Goal: Task Accomplishment & Management: Complete application form

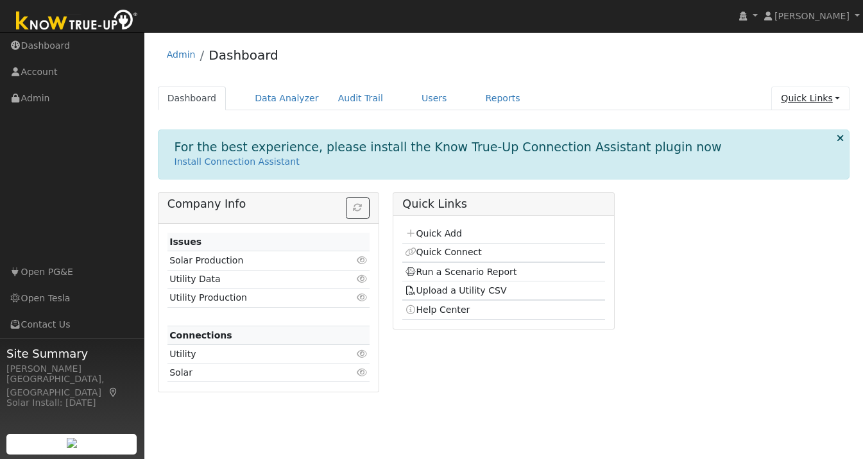
click at [839, 97] on link "Quick Links" at bounding box center [810, 99] width 78 height 24
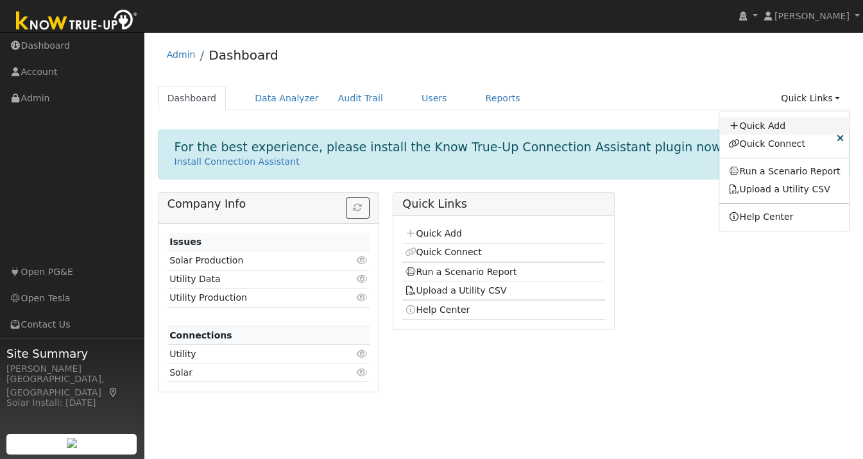
click at [769, 123] on link "Quick Add" at bounding box center [784, 126] width 130 height 18
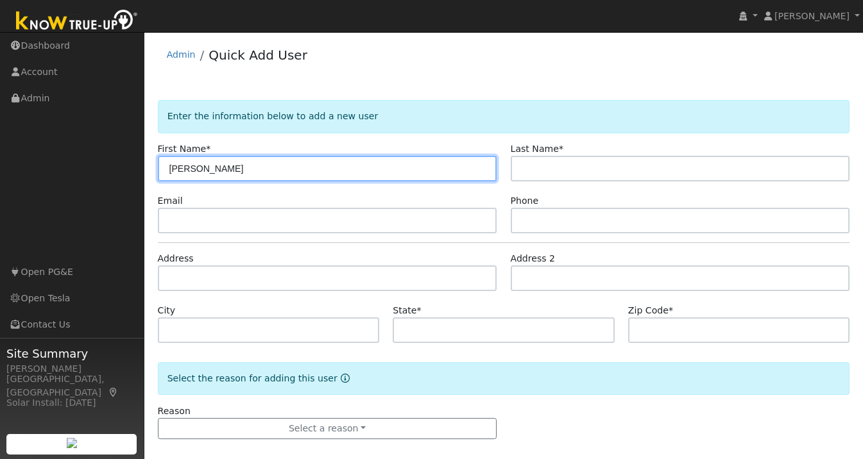
type input "[PERSON_NAME]"
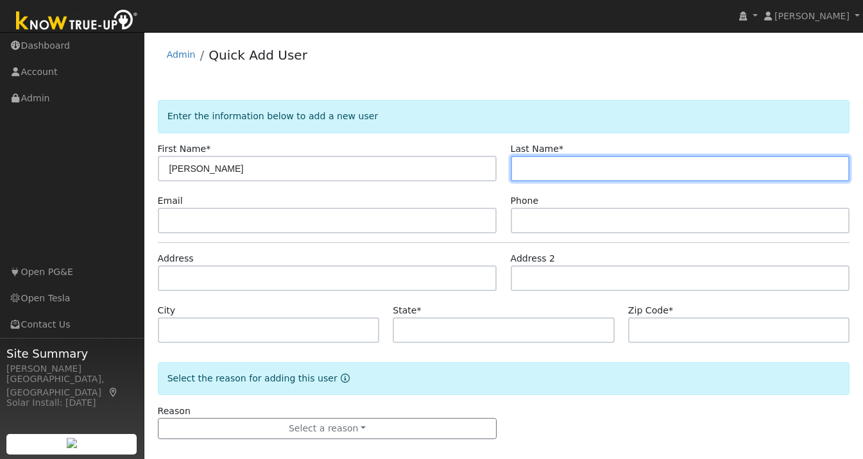
click at [553, 165] on input "text" at bounding box center [680, 169] width 339 height 26
type input "Zeng"
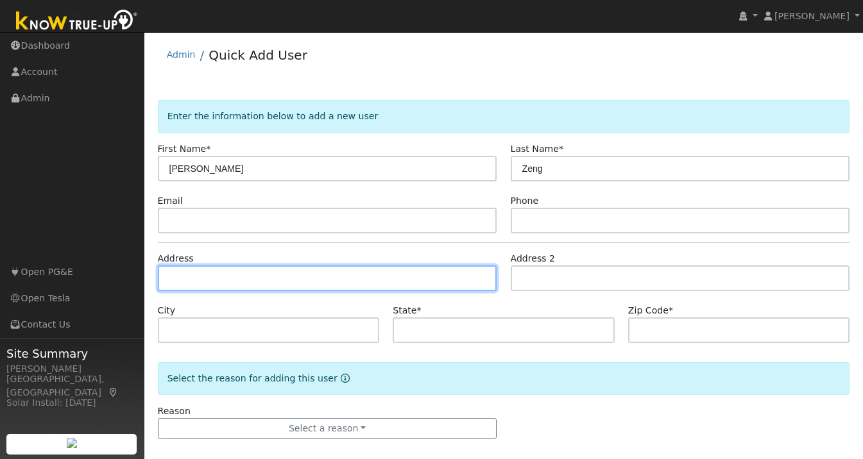
click at [329, 273] on input "text" at bounding box center [327, 279] width 339 height 26
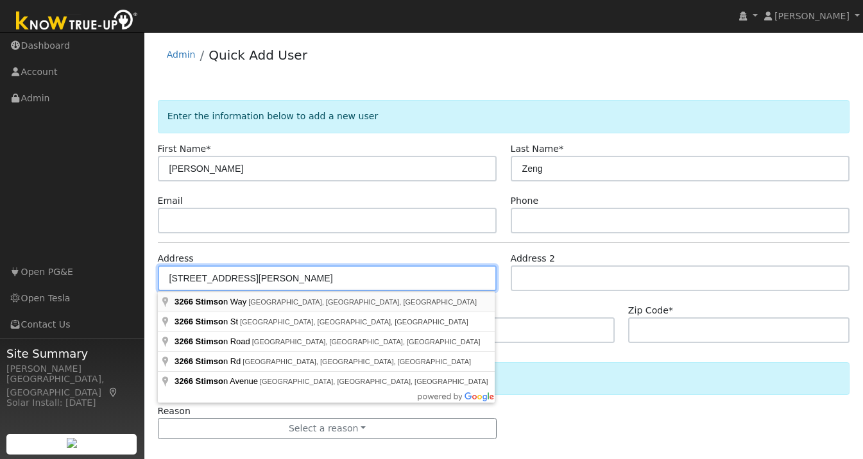
type input "3266 Stimson Way"
type input "San Jose"
type input "CA"
type input "95135"
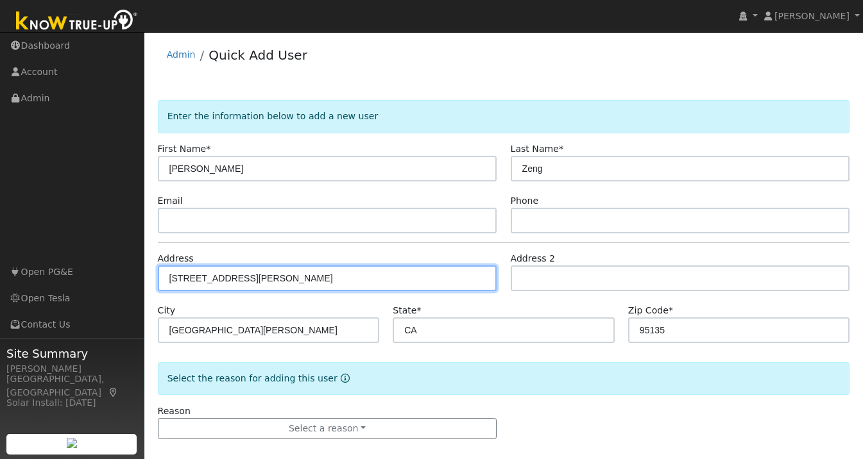
scroll to position [12, 0]
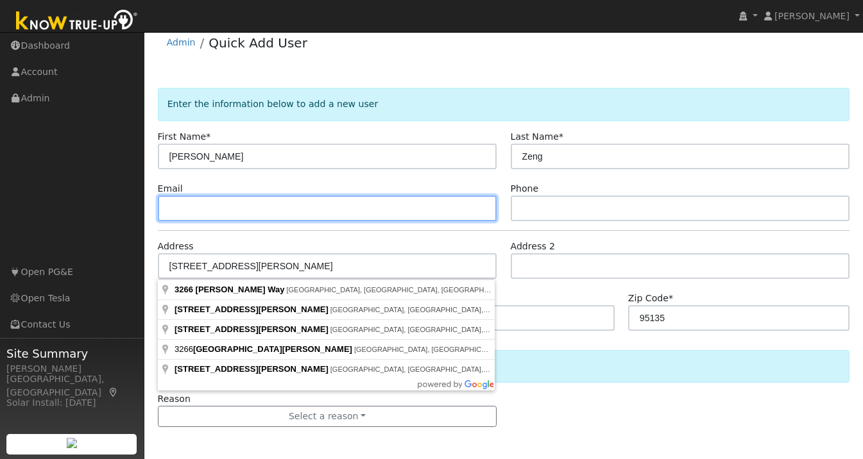
click at [279, 207] on input "text" at bounding box center [327, 209] width 339 height 26
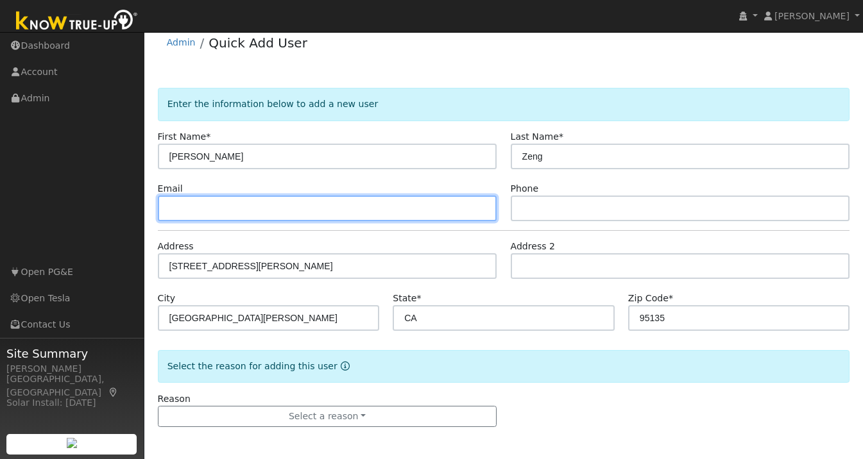
paste input "adrianmzeng@gmail.com"
type input "adrianmzeng@gmail.com"
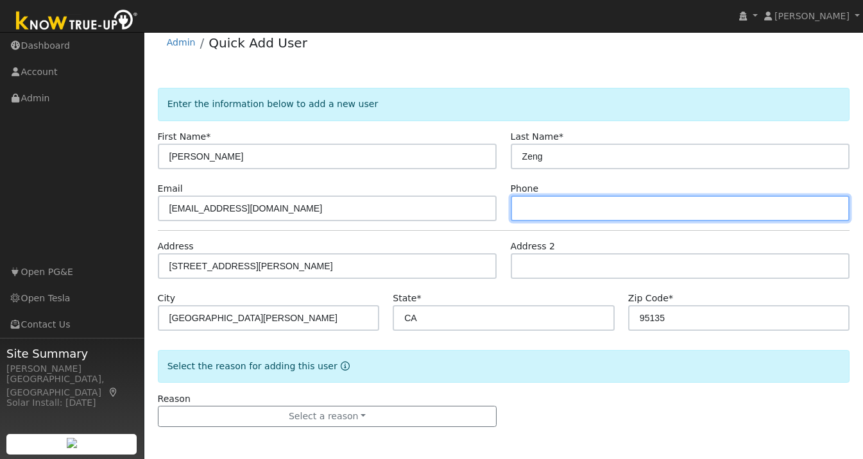
click at [563, 210] on input "text" at bounding box center [680, 209] width 339 height 26
paste input "(408) 768-7273"
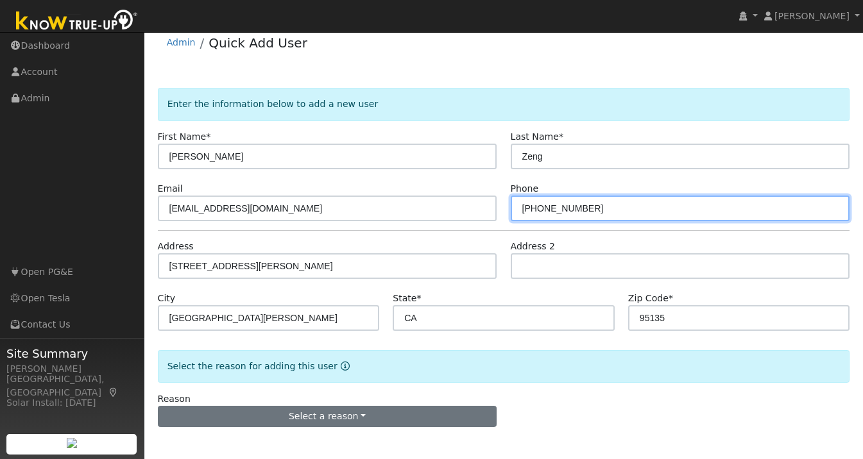
type input "(408) 768-7273"
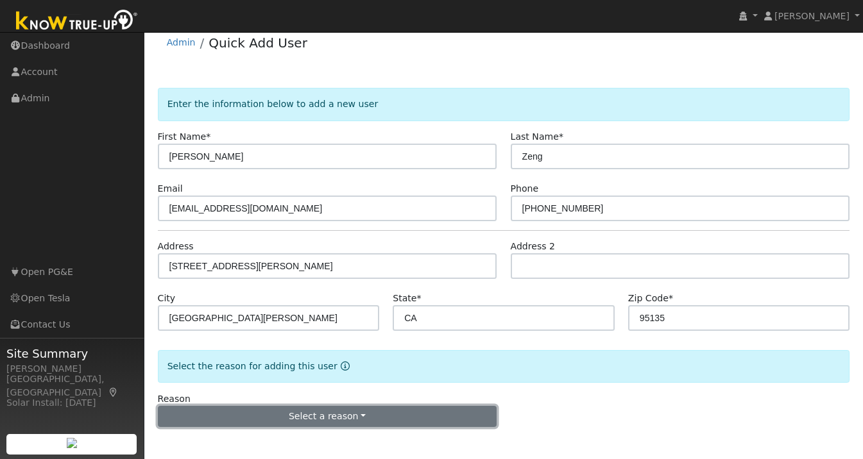
click at [332, 420] on button "Select a reason" at bounding box center [327, 417] width 339 height 22
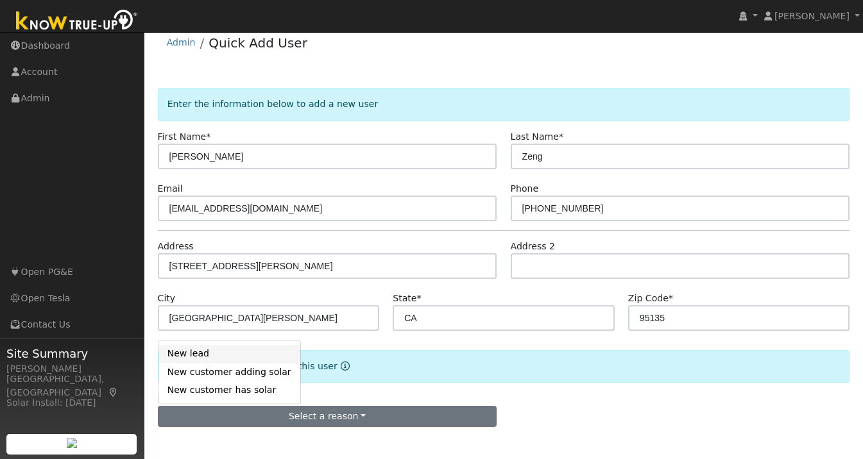
click at [208, 354] on link "New lead" at bounding box center [229, 354] width 142 height 18
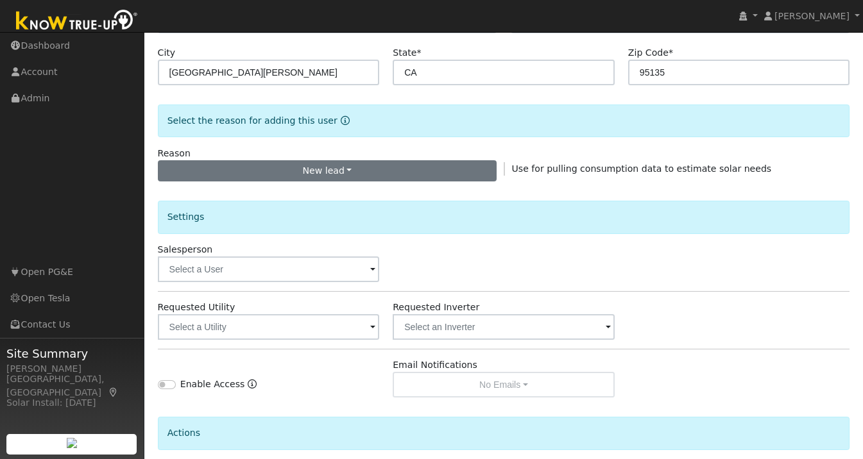
scroll to position [370, 0]
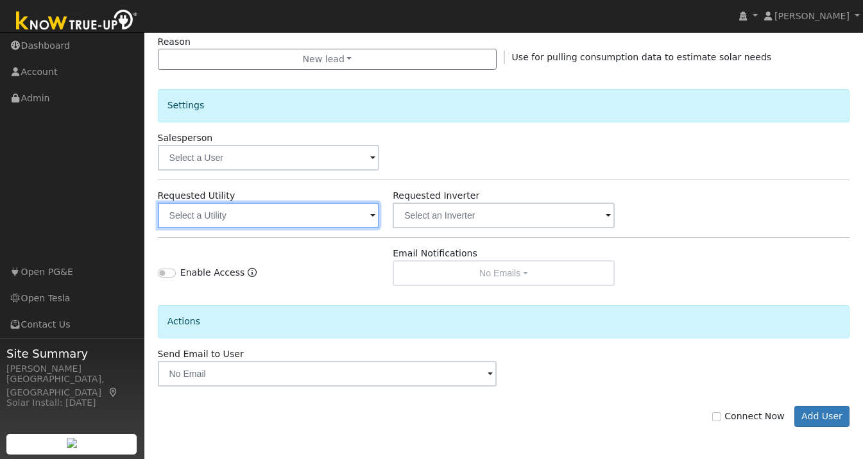
click at [369, 222] on input "text" at bounding box center [269, 216] width 222 height 26
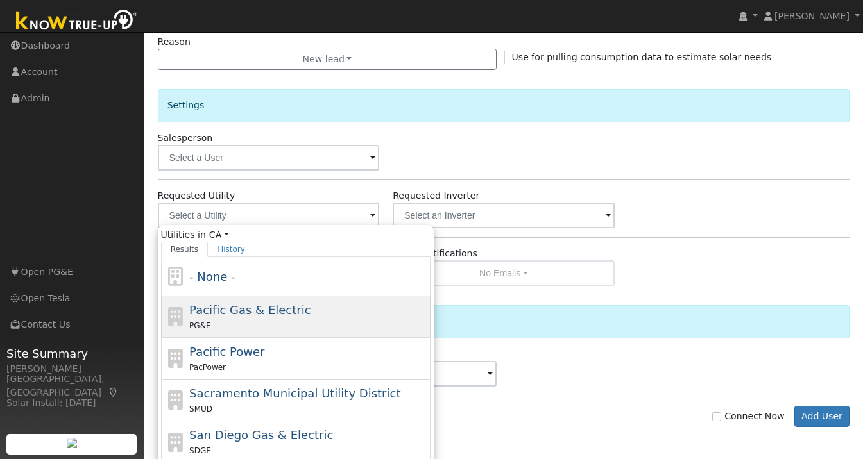
click at [228, 319] on div "PG&E" at bounding box center [308, 325] width 238 height 13
type input "Pacific Gas & Electric"
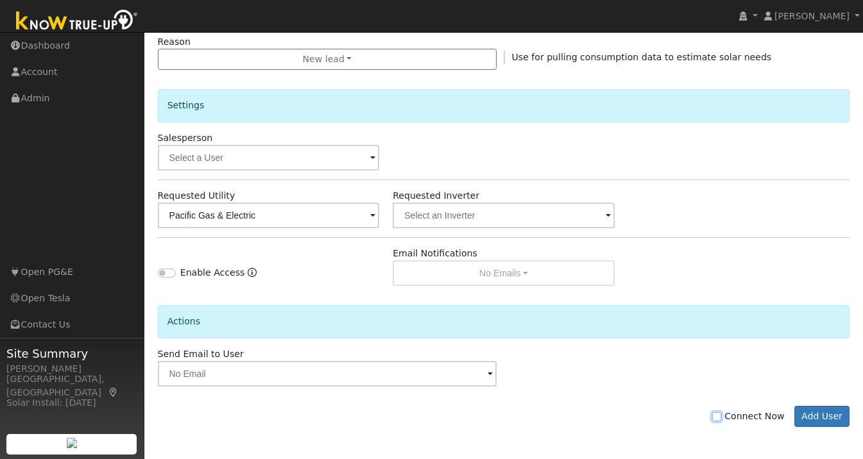
click at [721, 417] on input "Connect Now" at bounding box center [716, 417] width 9 height 9
checkbox input "true"
click at [831, 414] on button "Add User" at bounding box center [822, 417] width 56 height 22
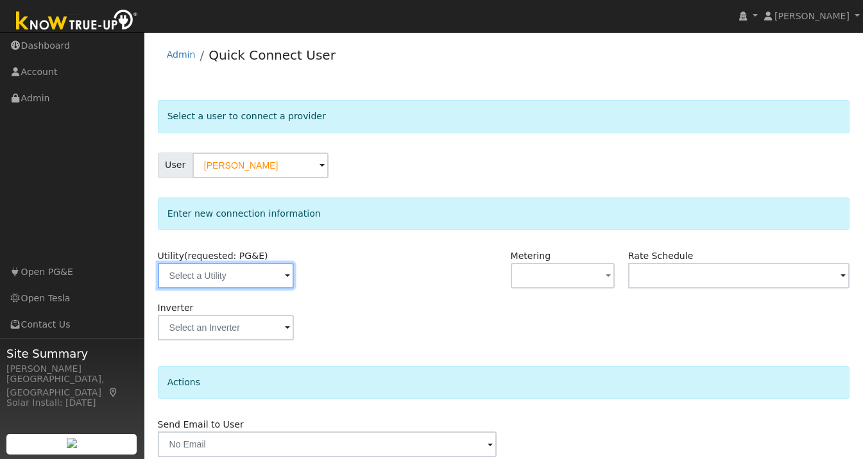
click at [263, 280] on input "text" at bounding box center [226, 276] width 136 height 26
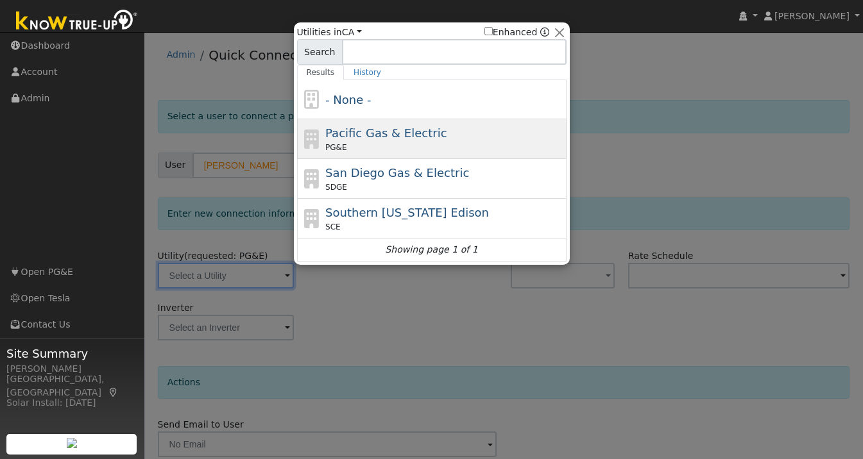
click at [380, 142] on div "PG&E" at bounding box center [444, 148] width 238 height 12
type input "PG&E"
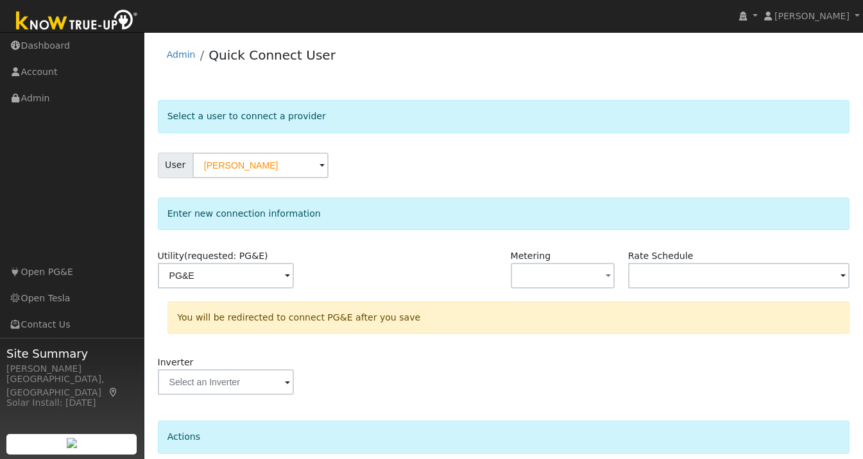
scroll to position [107, 0]
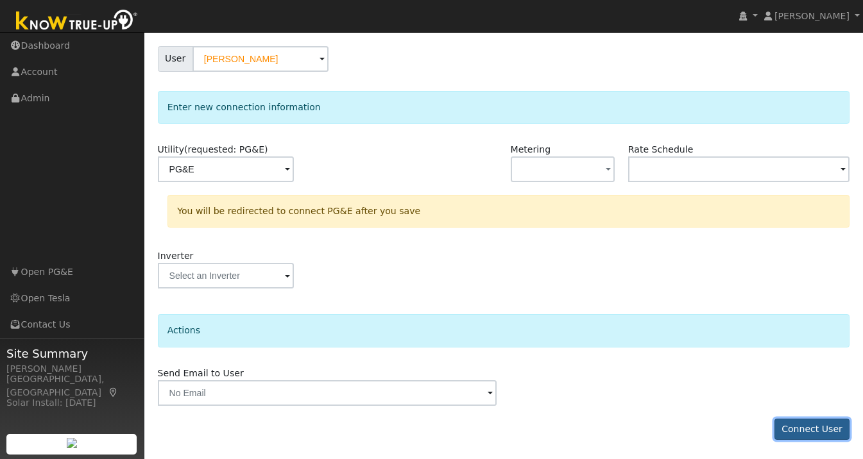
click at [802, 426] on button "Connect User" at bounding box center [812, 430] width 76 height 22
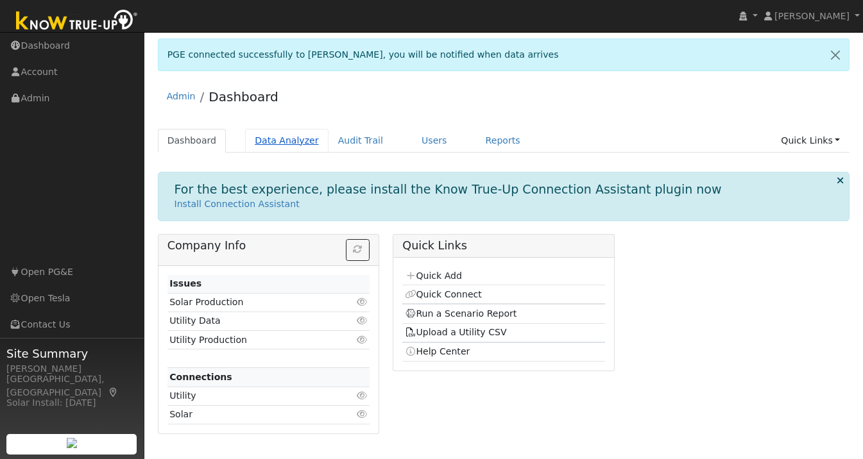
click at [273, 144] on link "Data Analyzer" at bounding box center [286, 141] width 83 height 24
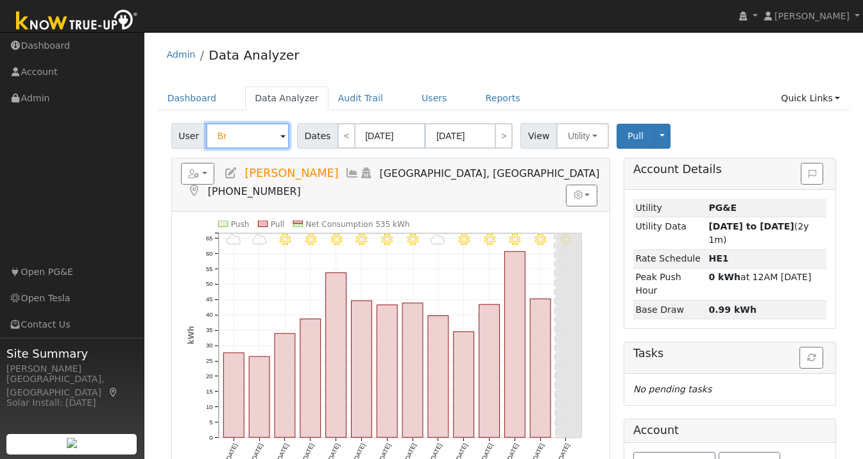
type input "B"
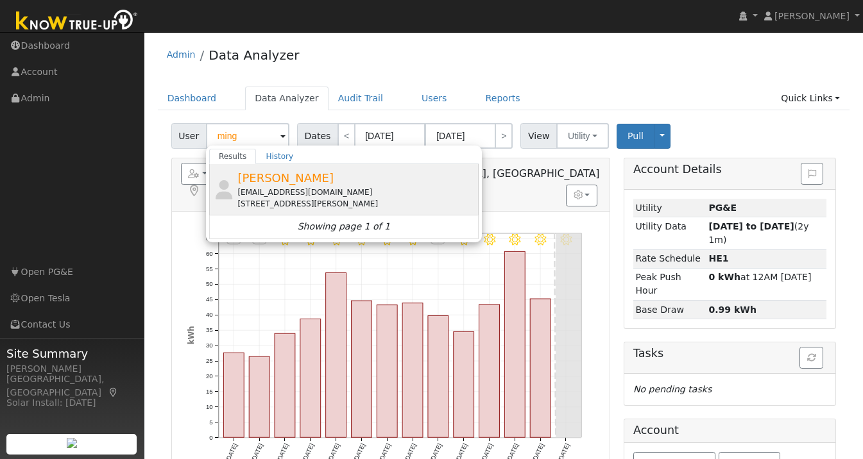
click at [299, 185] on div "[PERSON_NAME] [EMAIL_ADDRESS][DOMAIN_NAME] [STREET_ADDRESS][PERSON_NAME]" at bounding box center [356, 189] width 238 height 40
type input "Ming Zeng"
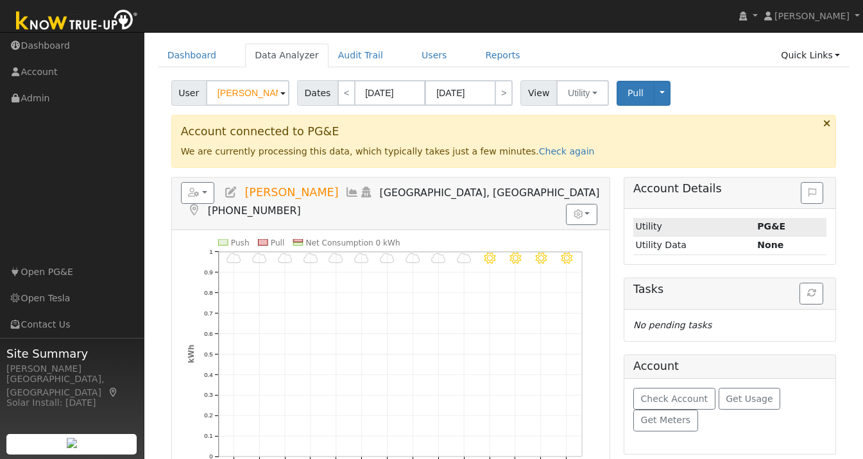
scroll to position [71, 0]
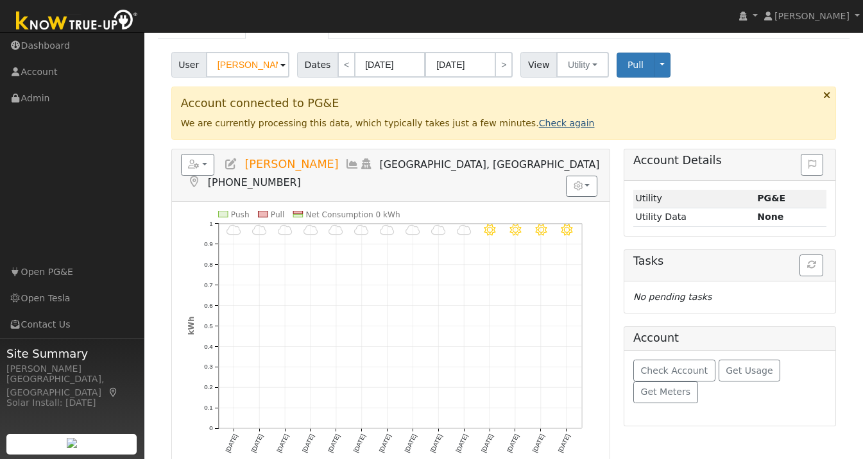
click at [552, 128] on link "Check again" at bounding box center [567, 123] width 56 height 10
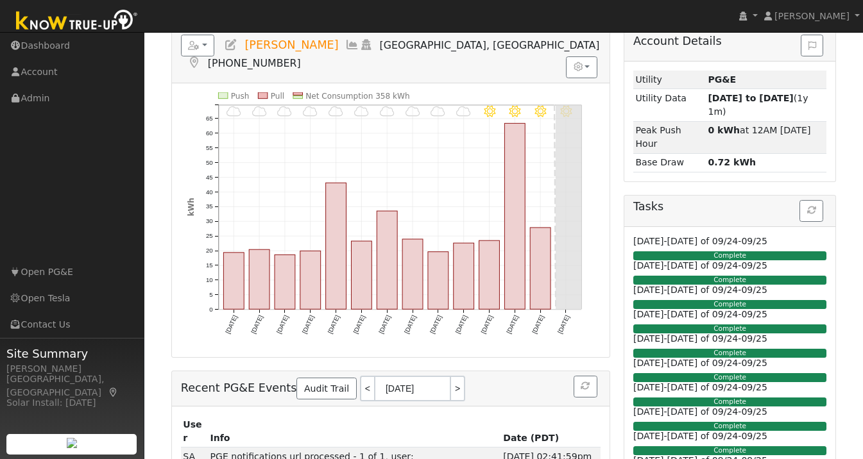
scroll to position [0, 0]
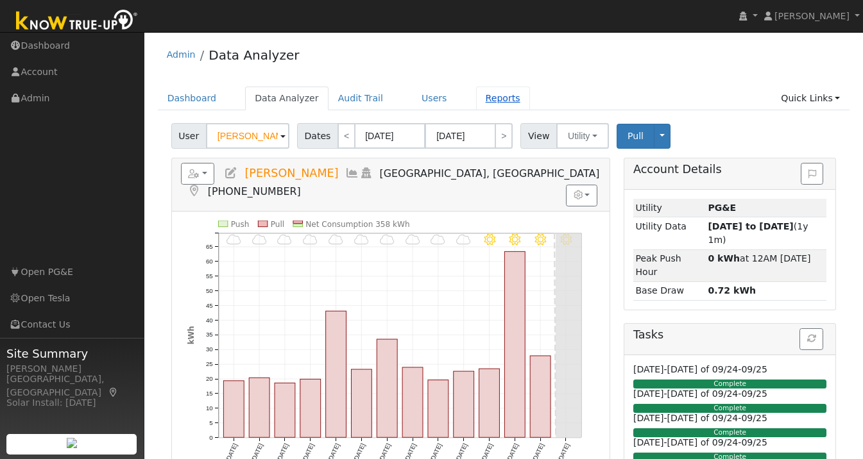
click at [486, 94] on link "Reports" at bounding box center [503, 99] width 54 height 24
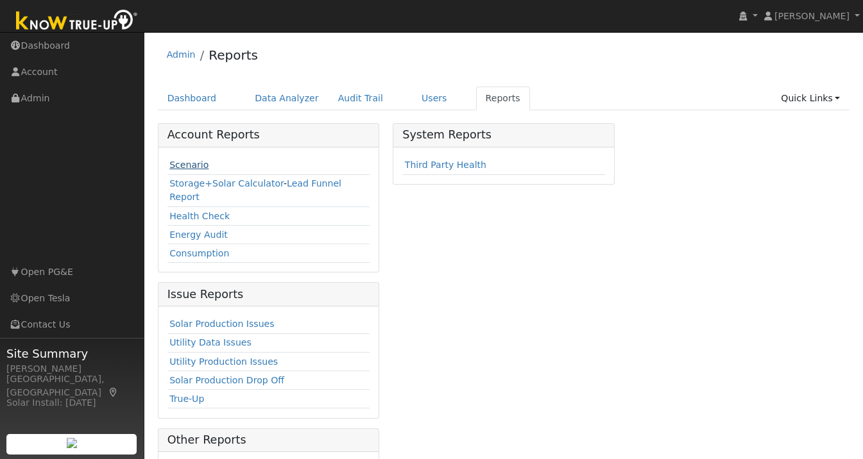
click at [189, 160] on link "Scenario" at bounding box center [188, 165] width 39 height 10
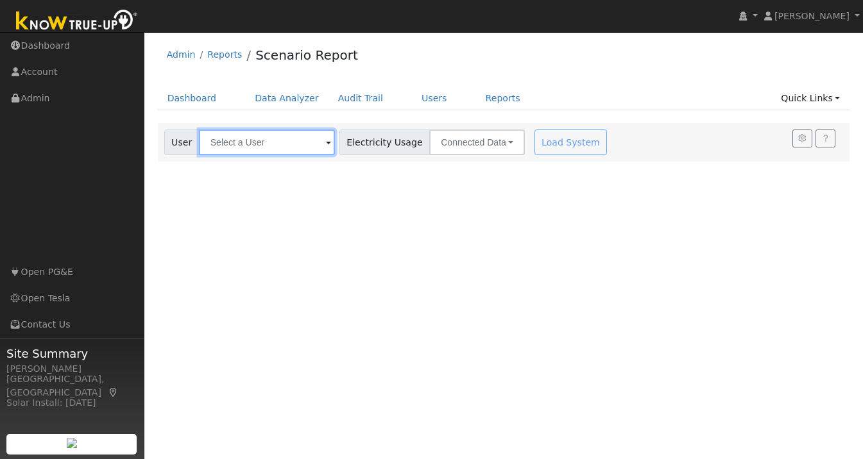
click at [232, 142] on input "text" at bounding box center [267, 143] width 136 height 26
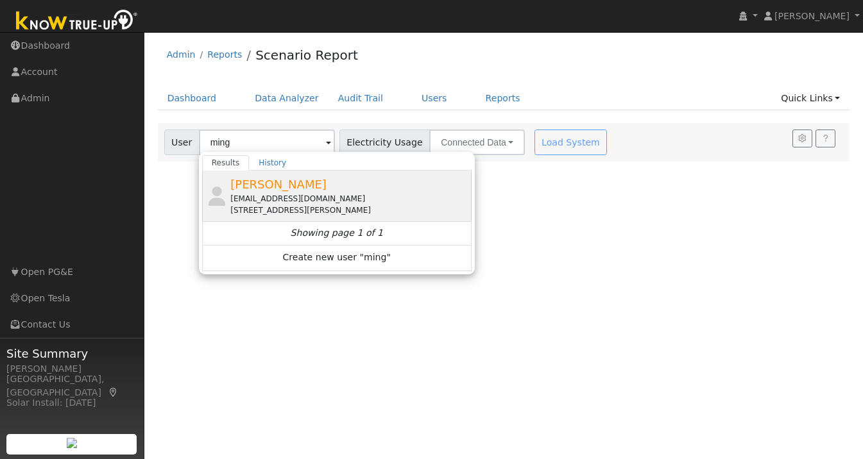
click at [280, 194] on div "[EMAIL_ADDRESS][DOMAIN_NAME]" at bounding box center [349, 199] width 238 height 12
type input "[PERSON_NAME]"
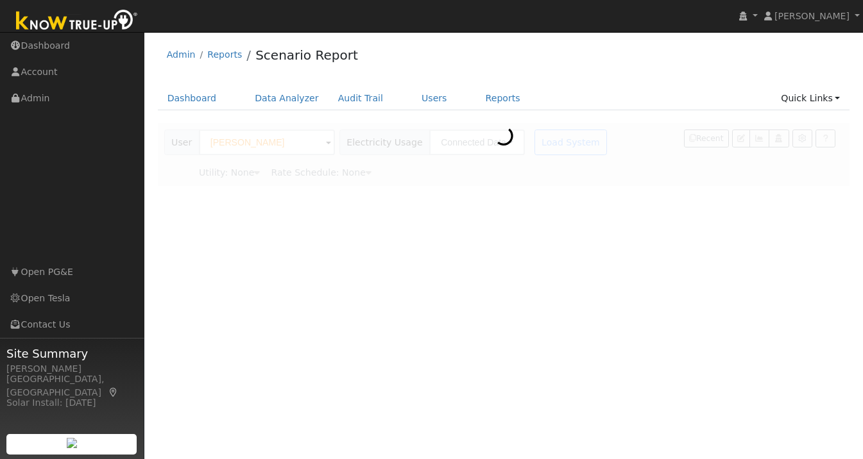
type input "Pacific Gas & Electric"
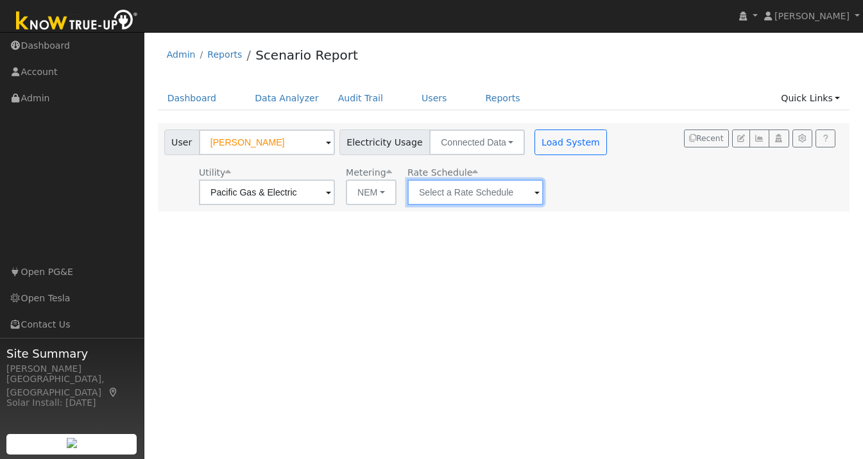
click at [504, 203] on input "text" at bounding box center [475, 193] width 136 height 26
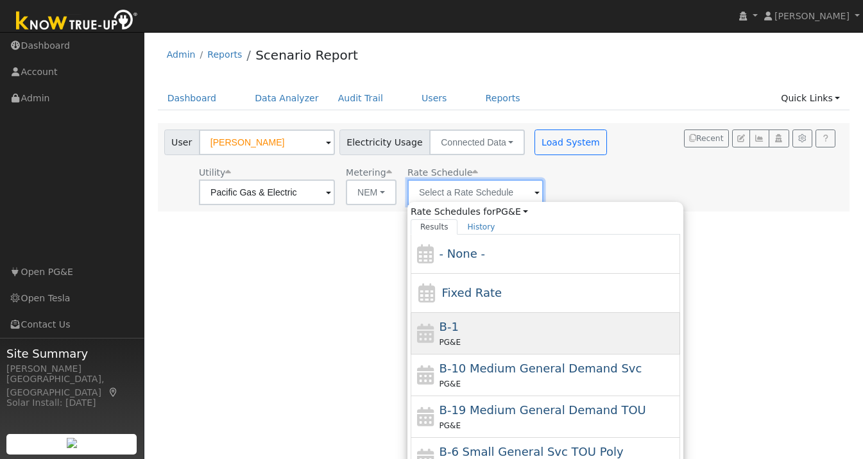
scroll to position [224, 0]
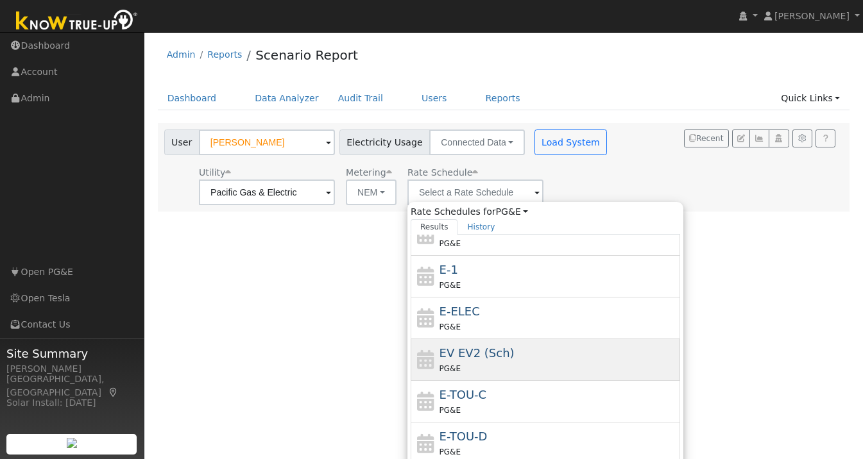
click at [460, 355] on span "EV EV2 (Sch)" at bounding box center [477, 352] width 75 height 13
type input "EV EV2 (Sch)"
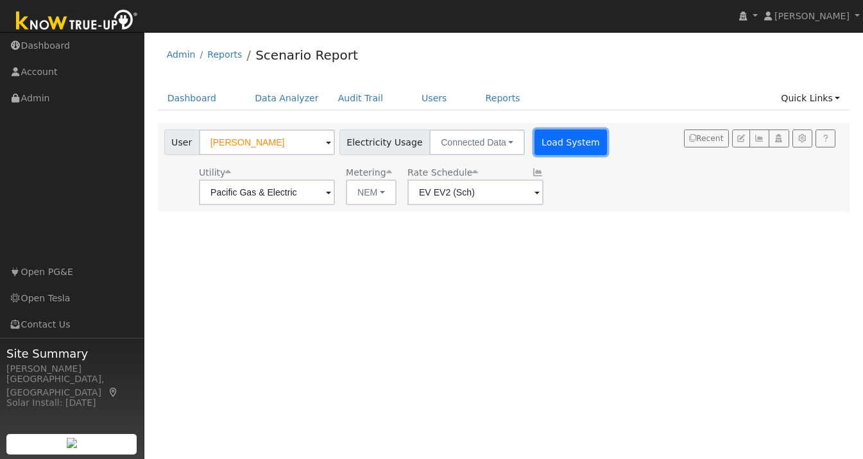
click at [545, 148] on button "Load System" at bounding box center [570, 143] width 73 height 26
